Goal: Information Seeking & Learning: Learn about a topic

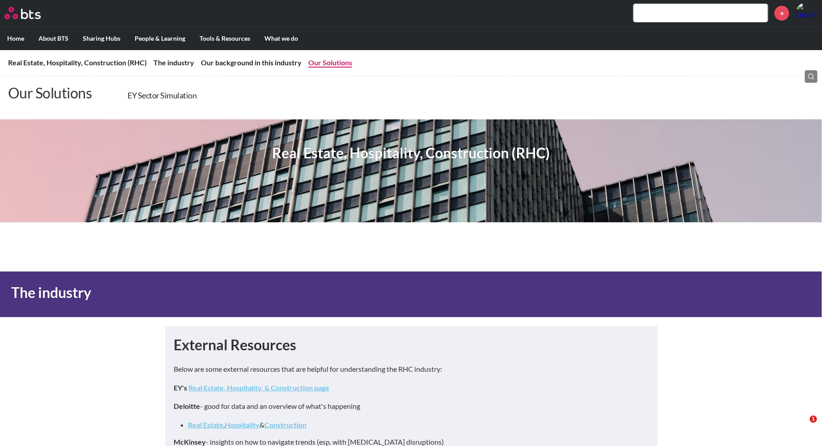
click at [329, 64] on link "Our Solutions" at bounding box center [330, 62] width 44 height 9
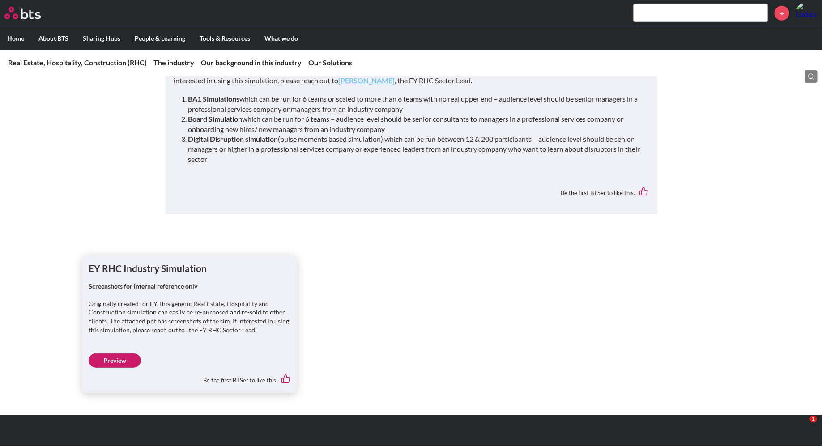
scroll to position [1851, 0]
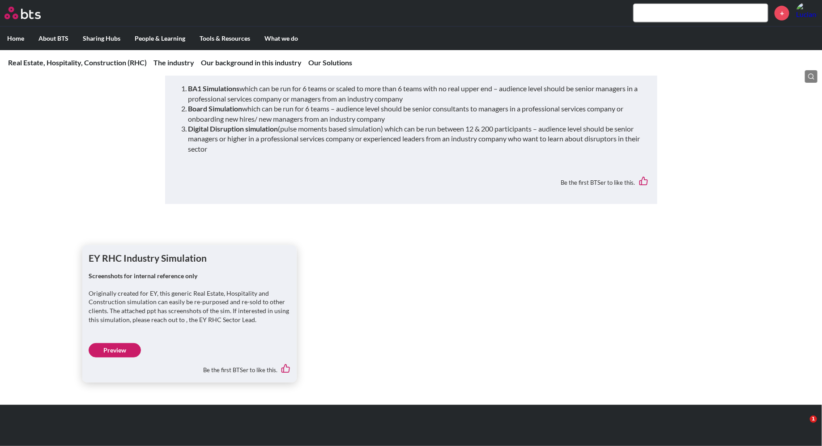
click at [122, 350] on link "Preview" at bounding box center [115, 350] width 52 height 14
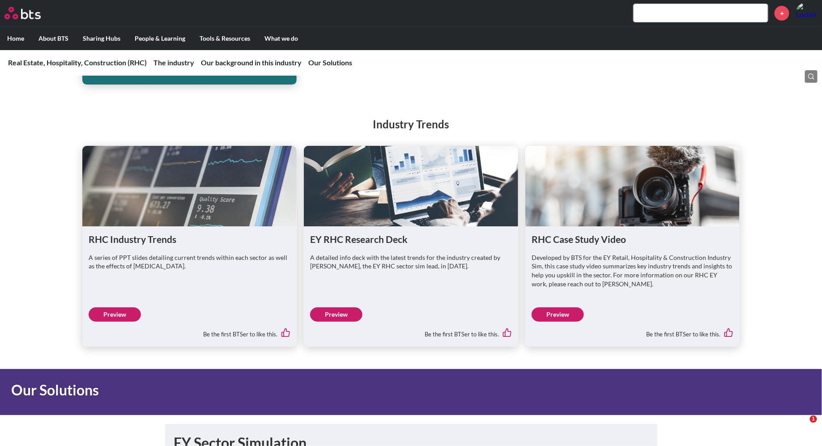
scroll to position [1436, 0]
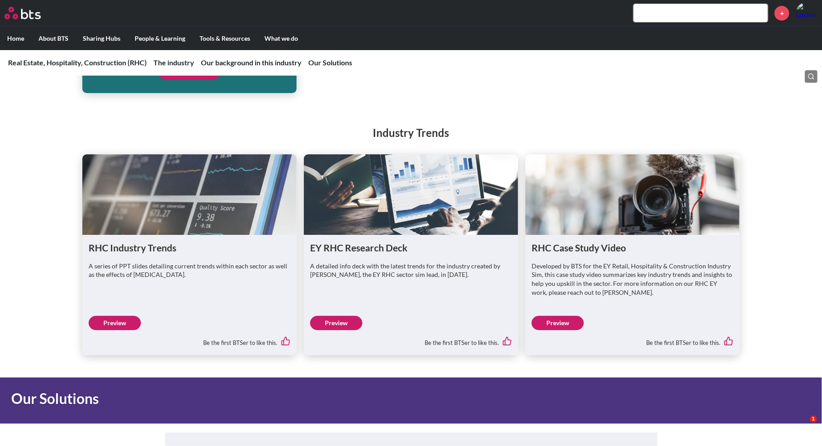
click at [566, 320] on link "Preview" at bounding box center [558, 323] width 52 height 14
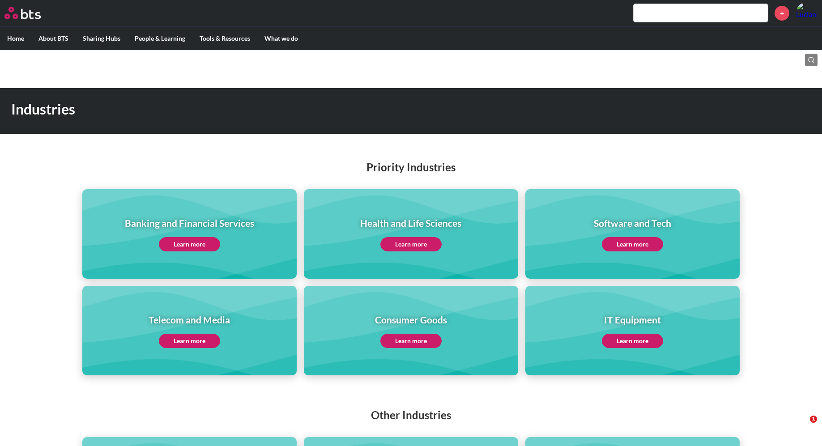
scroll to position [409, 0]
